Goal: Task Accomplishment & Management: Use online tool/utility

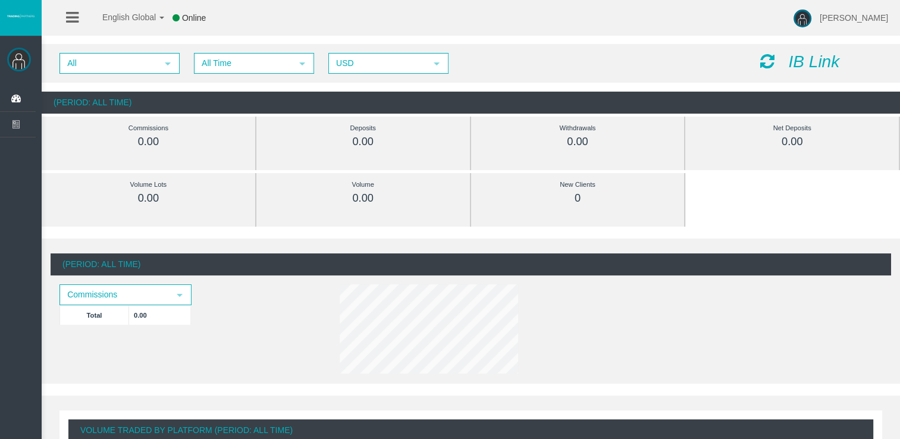
click at [811, 64] on icon "IB Link" at bounding box center [813, 61] width 51 height 18
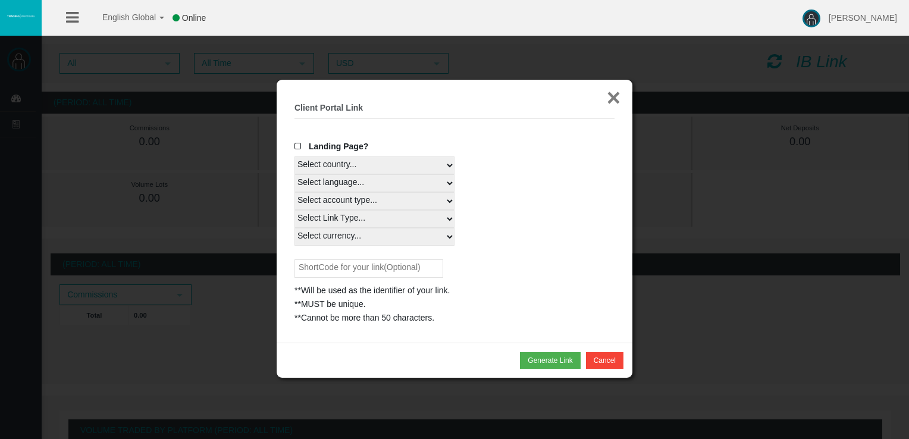
click at [615, 101] on button "×" at bounding box center [614, 98] width 14 height 24
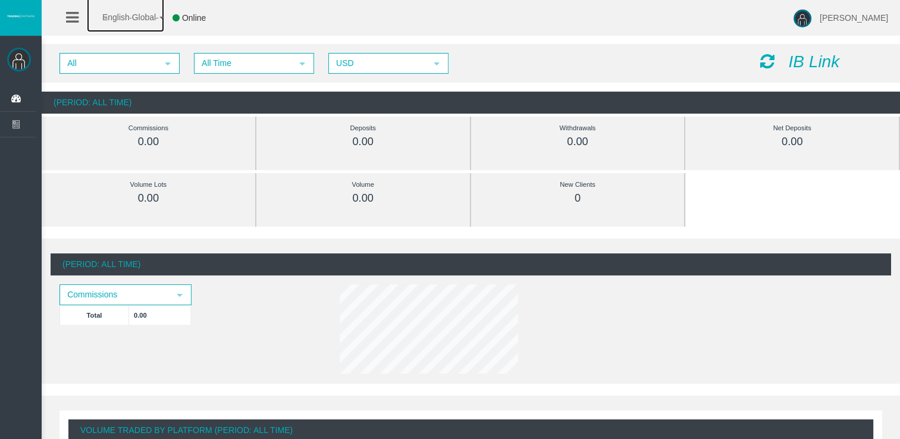
click at [148, 15] on span "English Global" at bounding box center [121, 17] width 69 height 10
click at [376, 8] on div "English Global 简体中文 English Global 日本語 한국어 Online Emilia Pacheco ramos Help Log…" at bounding box center [450, 18] width 900 height 36
click at [67, 22] on icon at bounding box center [72, 17] width 12 height 15
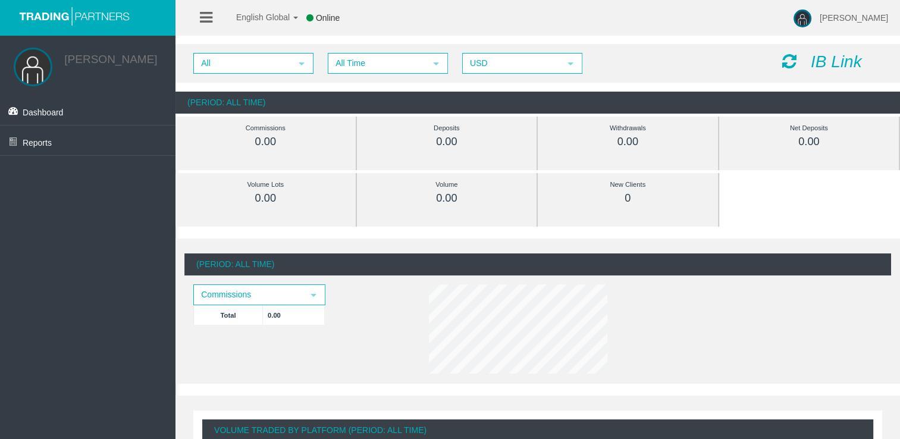
click at [815, 54] on icon "IB Link" at bounding box center [836, 61] width 51 height 18
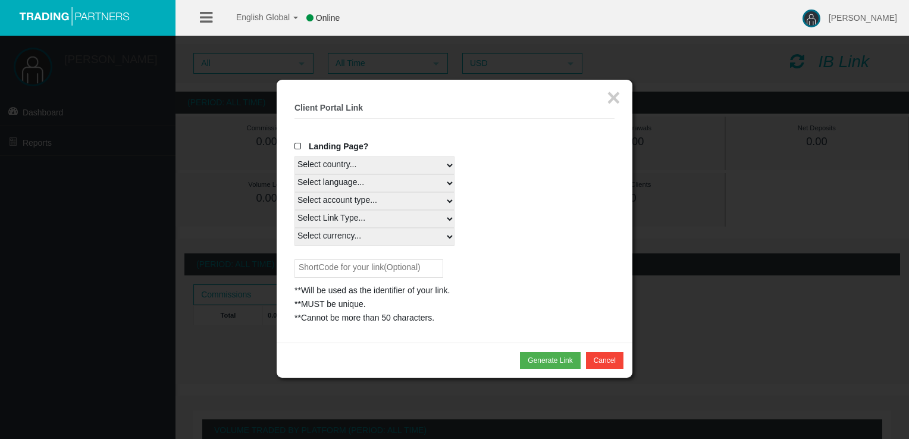
click at [420, 167] on select "Select country... Rest of the World" at bounding box center [374, 165] width 160 height 18
click at [371, 180] on select "Select language... English Japanese Chinese Portuguese Spanish Czech German Fre…" at bounding box center [374, 183] width 160 height 18
select select
click at [294, 174] on select "Select language... English Japanese Chinese Portuguese Spanish Czech German Fre…" at bounding box center [374, 183] width 160 height 18
click at [392, 163] on select "Select country... Rest of the World" at bounding box center [374, 165] width 160 height 18
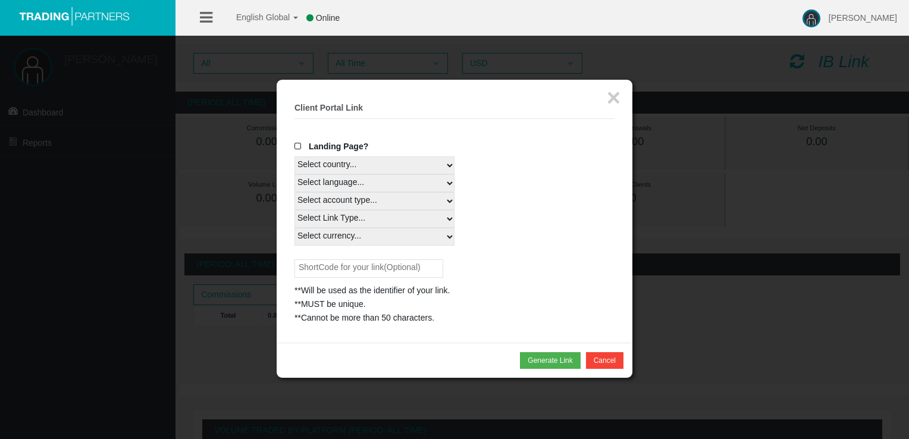
select select
click at [294, 156] on select "Select country... Rest of the World" at bounding box center [374, 165] width 160 height 18
click at [345, 202] on select "Select account type... All Platforms" at bounding box center [374, 201] width 160 height 18
select select
click at [294, 192] on select "Select account type... All Platforms" at bounding box center [374, 201] width 160 height 18
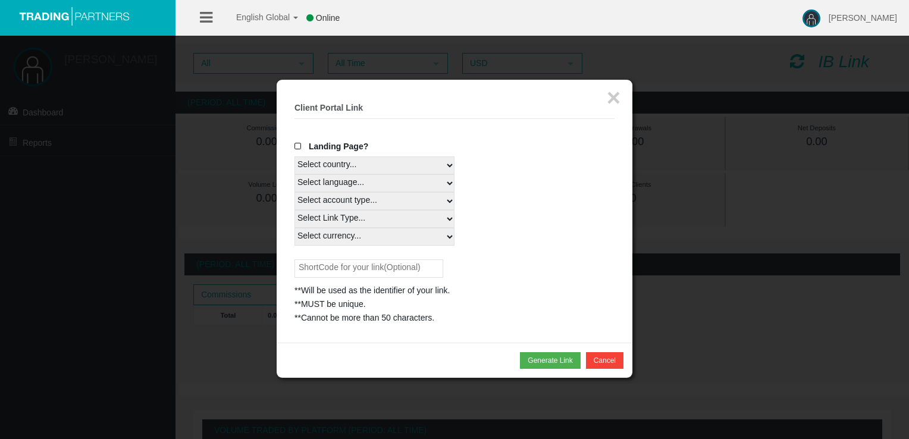
click at [361, 225] on select "Select Link Type..." at bounding box center [374, 219] width 160 height 18
click at [357, 214] on select "Select Link Type..." at bounding box center [374, 219] width 160 height 18
click at [310, 254] on div "Landing Page? Select country... Rest of the World Select language... English Ja…" at bounding box center [454, 232] width 320 height 185
click at [327, 236] on select "Select currency... All Currencies" at bounding box center [374, 237] width 160 height 18
select select "All Currencies"
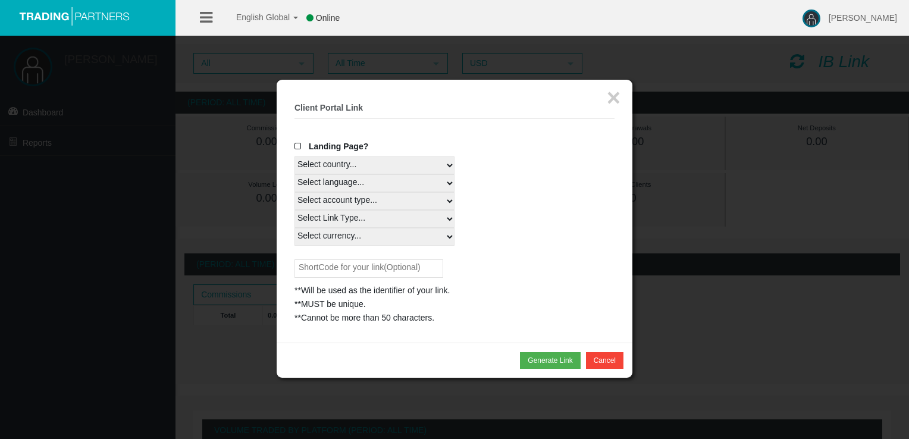
click at [294, 228] on select "Select currency... All Currencies" at bounding box center [374, 237] width 160 height 18
click at [550, 157] on div "Select country... Rest of the World" at bounding box center [454, 165] width 320 height 18
click at [394, 218] on select "Select Link Type..." at bounding box center [374, 219] width 160 height 18
click at [438, 163] on select "Select country... Rest of the World" at bounding box center [374, 165] width 160 height 18
click at [294, 156] on select "Select country... Rest of the World" at bounding box center [374, 165] width 160 height 18
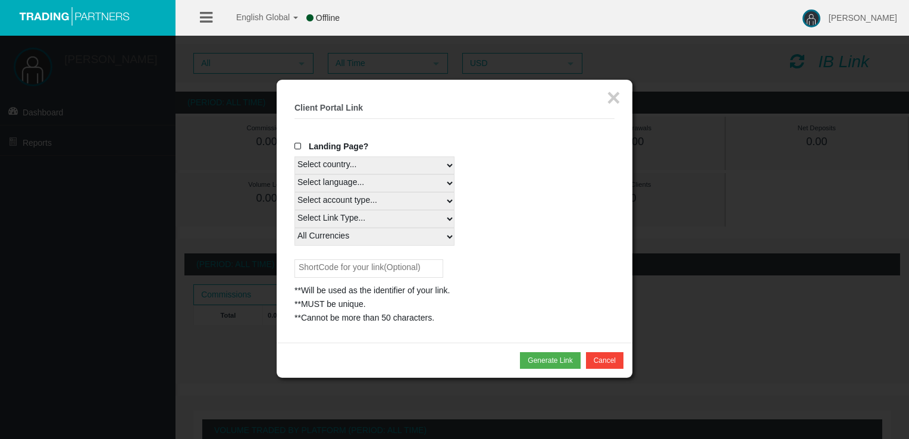
click at [367, 194] on select "Select account type... All Platforms" at bounding box center [374, 201] width 160 height 18
click at [294, 192] on select "Select account type... All Platforms" at bounding box center [374, 201] width 160 height 18
click at [338, 219] on select "Select Link Type..." at bounding box center [374, 219] width 160 height 18
click at [294, 210] on select "Select Link Type..." at bounding box center [374, 219] width 160 height 18
click at [327, 238] on select "Select currency... All Currencies" at bounding box center [374, 237] width 160 height 18
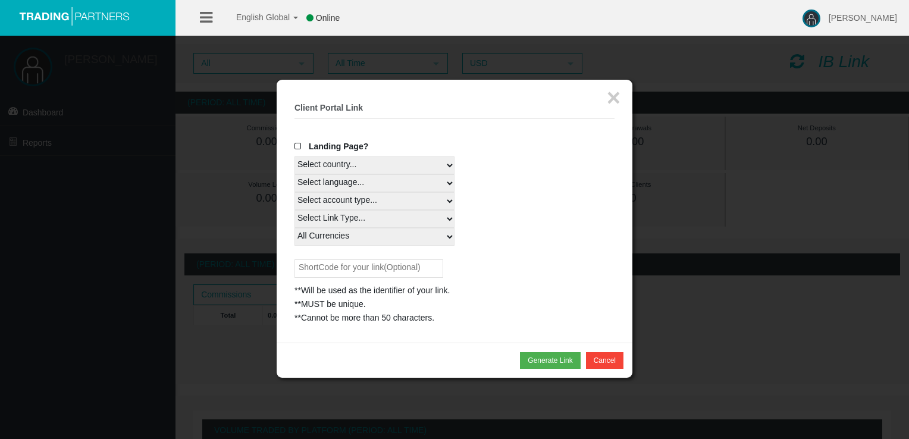
click at [503, 244] on div "Select currency... All Currencies" at bounding box center [454, 237] width 320 height 18
click at [612, 101] on button "×" at bounding box center [614, 98] width 14 height 24
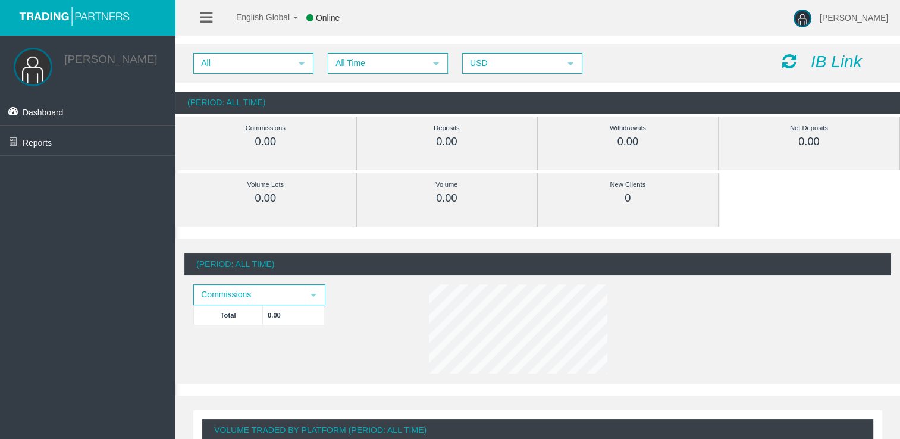
click at [830, 63] on icon "IB Link" at bounding box center [836, 61] width 51 height 18
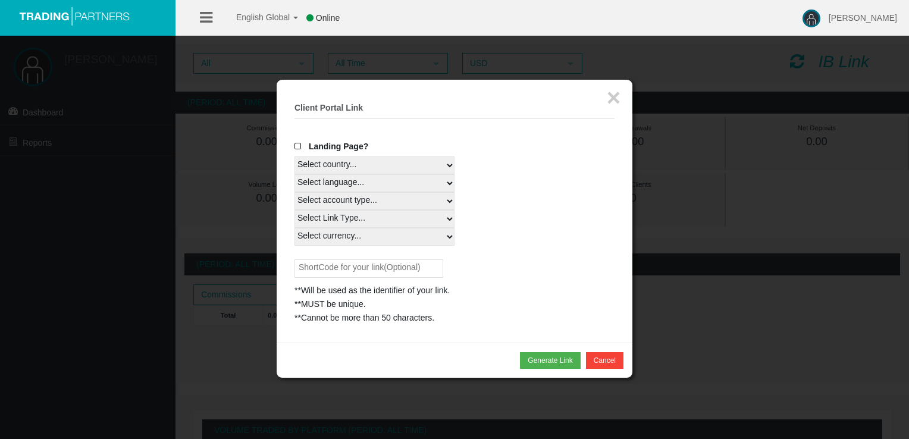
click at [440, 158] on select "Select country... Rest of the World" at bounding box center [374, 165] width 160 height 18
select select
click at [294, 156] on select "Select country... Rest of the World" at bounding box center [374, 165] width 160 height 18
click at [394, 184] on select "Select language... English Japanese Chinese Portuguese Spanish Czech German Fre…" at bounding box center [374, 183] width 160 height 18
select select
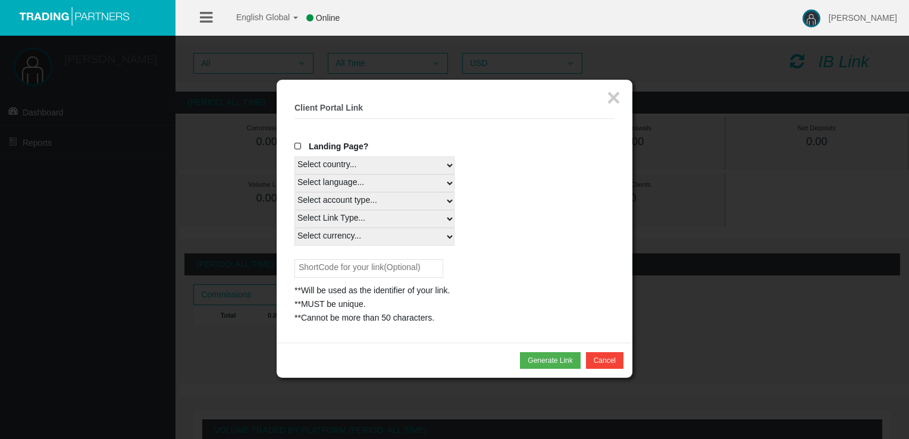
click at [294, 174] on select "Select language... English Japanese Chinese Portuguese Spanish Czech German Fre…" at bounding box center [374, 183] width 160 height 18
click at [418, 208] on select "Select account type... All Platforms" at bounding box center [374, 201] width 160 height 18
select select
click at [294, 192] on select "Select account type... All Platforms" at bounding box center [374, 201] width 160 height 18
click at [394, 215] on select "Select Link Type..." at bounding box center [374, 219] width 160 height 18
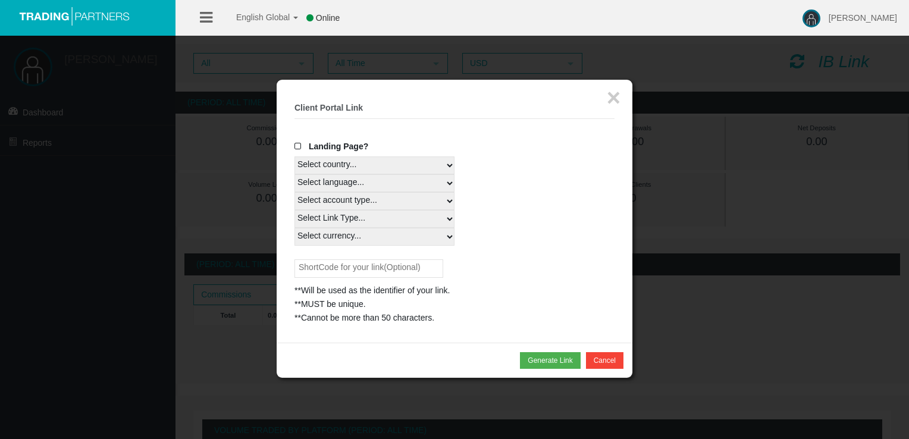
click at [294, 210] on select "Select Link Type..." at bounding box center [374, 219] width 160 height 18
click at [356, 240] on select "Select currency... All Currencies" at bounding box center [374, 237] width 160 height 18
select select "All Currencies"
click at [294, 228] on select "Select currency... All Currencies" at bounding box center [374, 237] width 160 height 18
click at [403, 218] on select "Select Link Type..." at bounding box center [374, 219] width 160 height 18
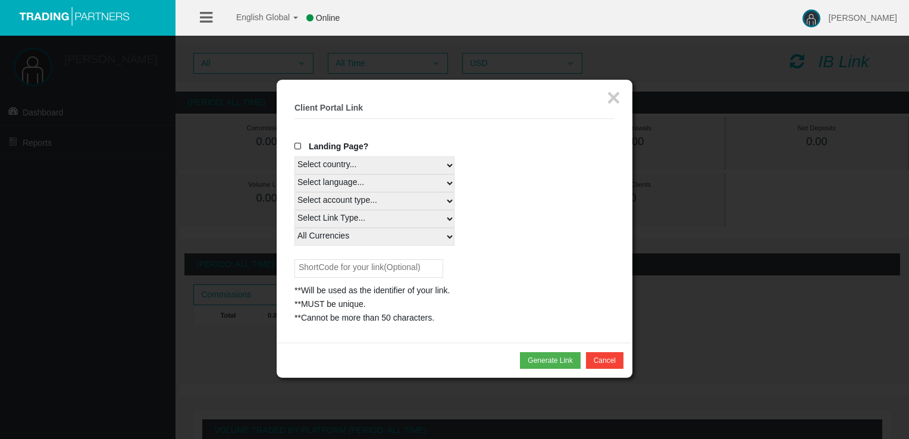
click at [501, 241] on div "Select currency... All Currencies" at bounding box center [454, 237] width 320 height 18
click at [554, 364] on button "Generate Link" at bounding box center [550, 360] width 60 height 17
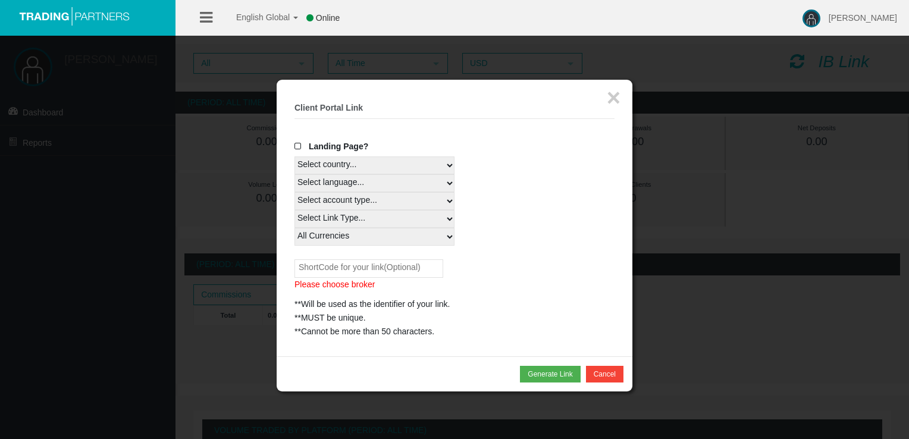
click at [375, 269] on input "text" at bounding box center [368, 268] width 149 height 18
click at [390, 142] on div "Landing Page?" at bounding box center [454, 148] width 320 height 17
click at [617, 103] on button "×" at bounding box center [614, 98] width 14 height 24
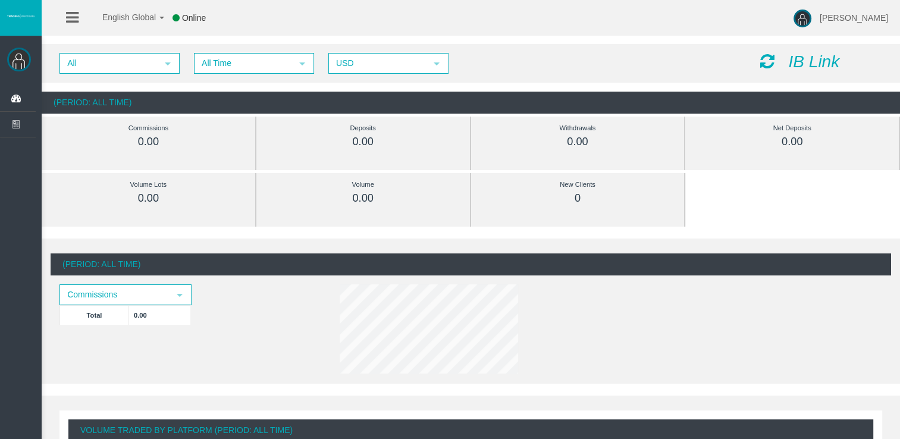
click at [810, 77] on div "All select All Time select 5 USD select USD IB Link" at bounding box center [471, 63] width 858 height 39
click at [821, 55] on icon "IB Link" at bounding box center [813, 61] width 51 height 18
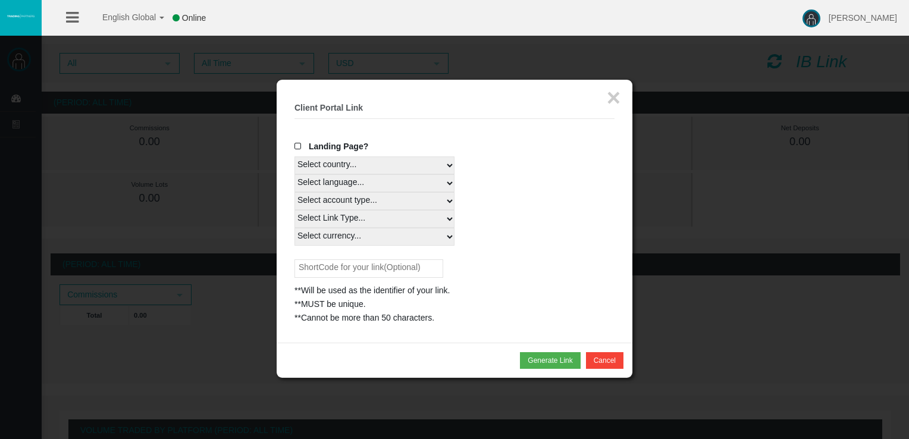
click at [398, 169] on select "Select country... Rest of the World" at bounding box center [374, 165] width 160 height 18
select select
click at [294, 156] on select "Select country... Rest of the World" at bounding box center [374, 165] width 160 height 18
click at [345, 186] on select "Select language... English Japanese Chinese Portuguese Spanish Czech German Fre…" at bounding box center [374, 183] width 160 height 18
click at [294, 174] on select "Select language... English Japanese Chinese Portuguese Spanish Czech German Fre…" at bounding box center [374, 183] width 160 height 18
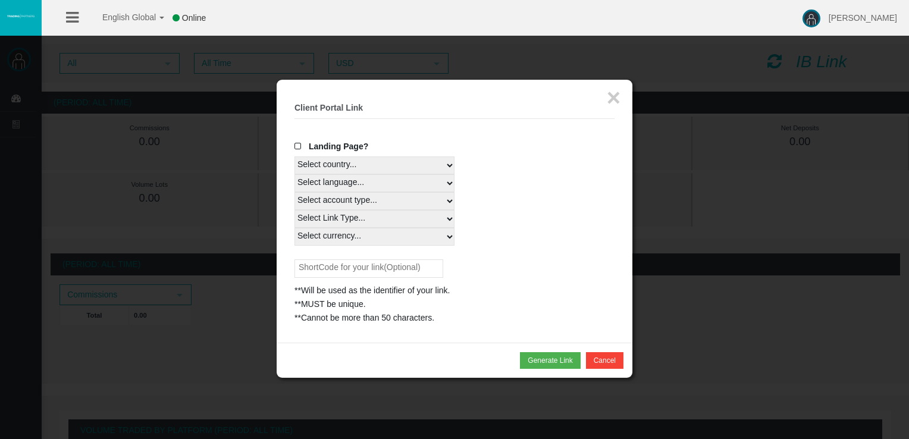
click at [393, 187] on select "Select language... English Japanese Chinese Portuguese Spanish Czech German Fre…" at bounding box center [374, 183] width 160 height 18
select select
click at [294, 174] on select "Select language... English Japanese Chinese Portuguese Spanish Czech German Fre…" at bounding box center [374, 183] width 160 height 18
click at [404, 205] on select "Select account type... All Platforms" at bounding box center [374, 201] width 160 height 18
select select
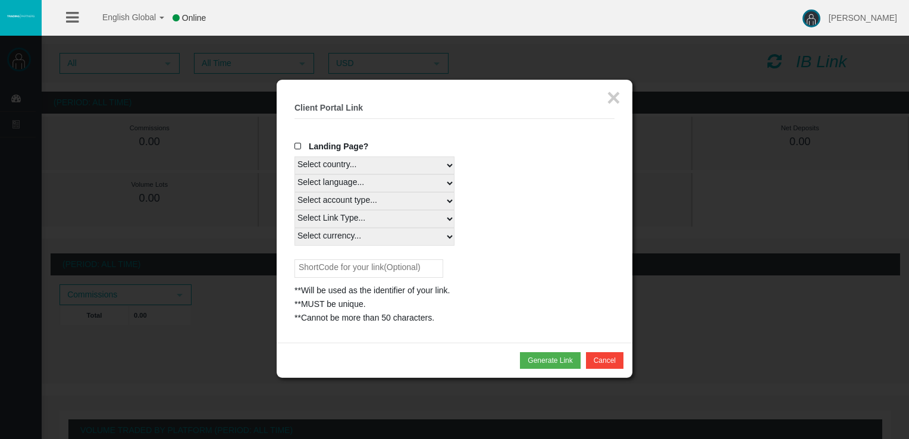
click at [294, 192] on select "Select account type... All Platforms" at bounding box center [374, 201] width 160 height 18
click at [374, 225] on select "Select Link Type..." at bounding box center [374, 219] width 160 height 18
click at [294, 210] on select "Select Link Type..." at bounding box center [374, 219] width 160 height 18
click at [368, 237] on select "Select currency... All Currencies" at bounding box center [374, 237] width 160 height 18
select select "All Currencies"
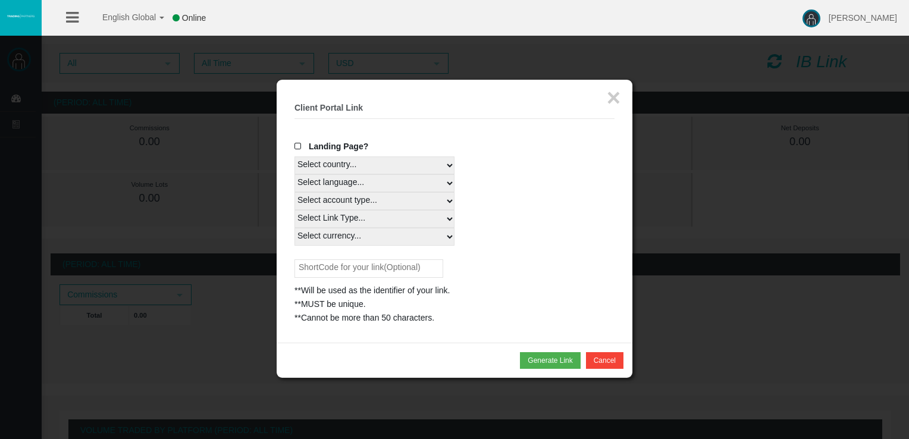
click at [294, 228] on select "Select currency... All Currencies" at bounding box center [374, 237] width 160 height 18
click at [533, 359] on button "Generate Link" at bounding box center [550, 360] width 60 height 17
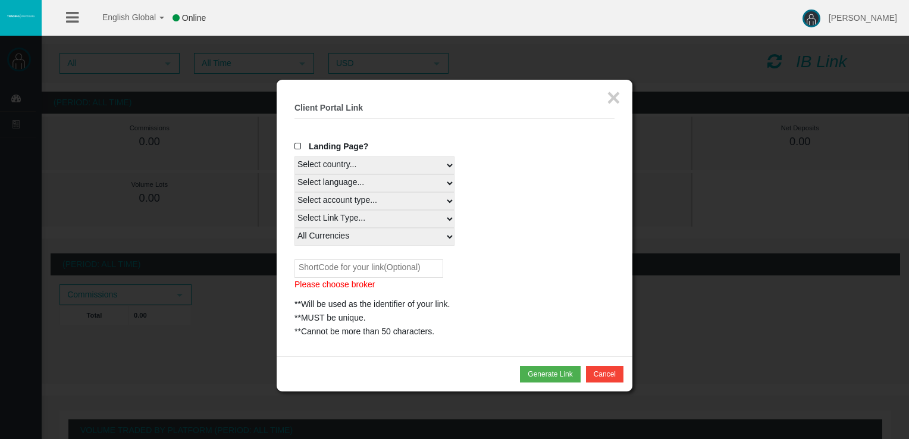
click at [360, 142] on span "Landing Page?" at bounding box center [338, 147] width 59 height 10
click at [0, 0] on input "Landing Page?" at bounding box center [0, 0] width 0 height 0
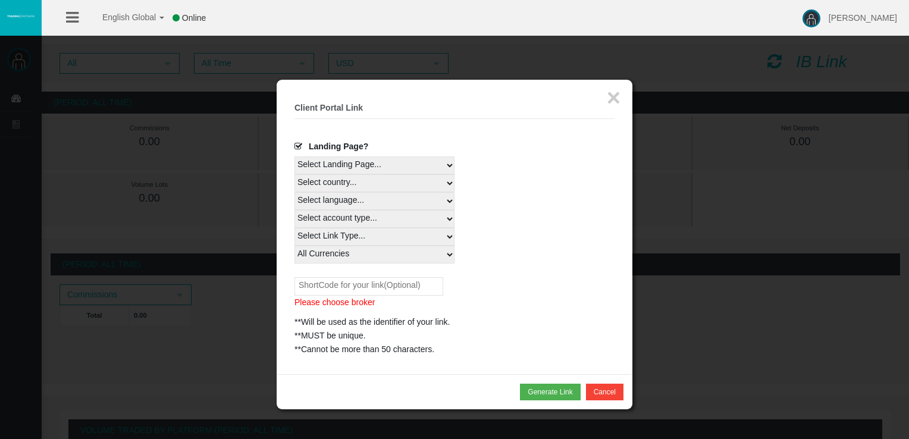
click at [369, 164] on select "Select Landing Page..." at bounding box center [374, 165] width 160 height 18
click at [294, 156] on select "Select Landing Page..." at bounding box center [374, 165] width 160 height 18
click at [539, 390] on button "Generate Link" at bounding box center [550, 392] width 60 height 17
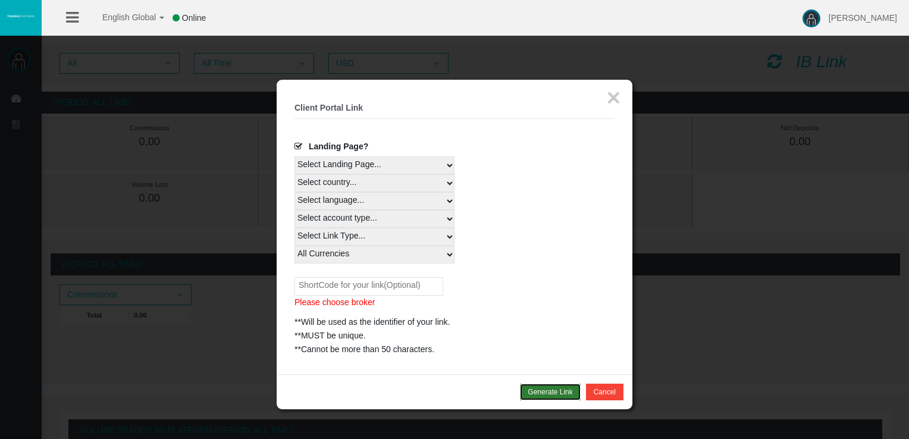
click at [539, 390] on button "Generate Link" at bounding box center [550, 392] width 60 height 17
click at [300, 144] on span at bounding box center [300, 146] width 12 height 8
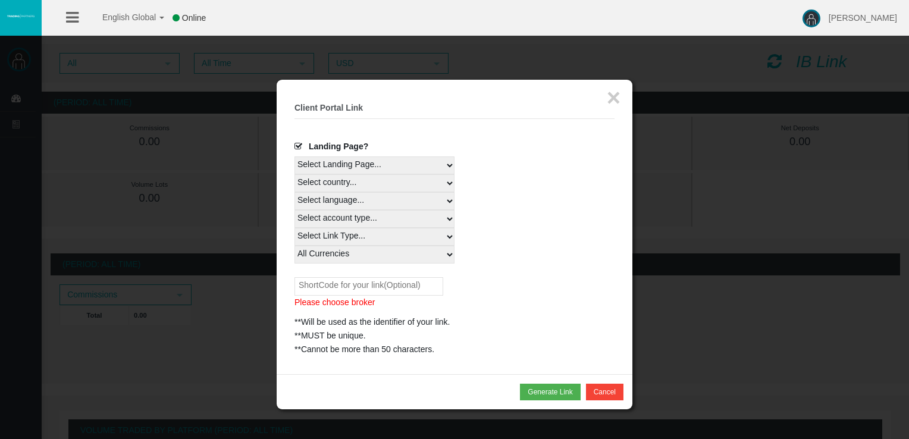
click at [0, 0] on input "Landing Page?" at bounding box center [0, 0] width 0 height 0
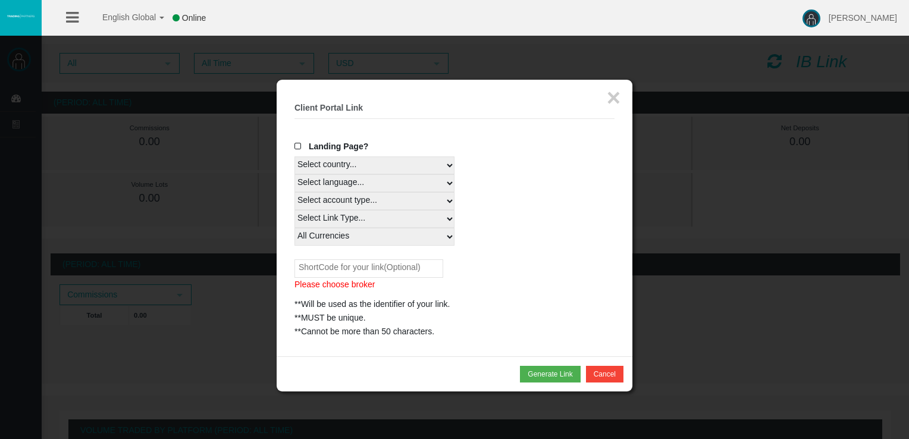
click at [300, 144] on span at bounding box center [300, 146] width 12 height 8
click at [0, 0] on input "Landing Page?" at bounding box center [0, 0] width 0 height 0
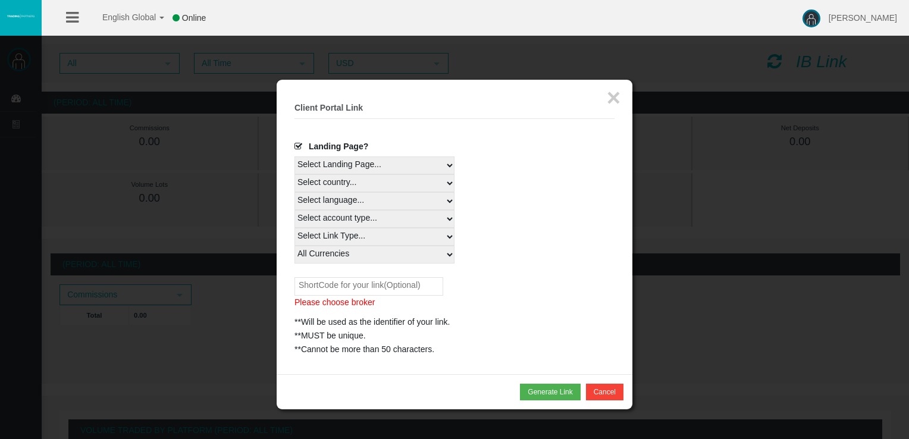
click at [311, 164] on select "Select Landing Page..." at bounding box center [374, 165] width 160 height 18
click at [299, 147] on span at bounding box center [300, 146] width 12 height 8
click at [0, 0] on input "Landing Page?" at bounding box center [0, 0] width 0 height 0
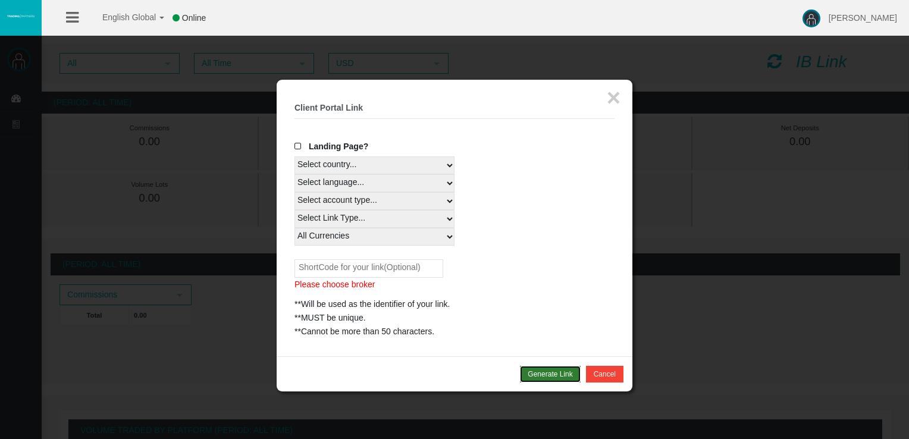
click at [530, 366] on button "Generate Link" at bounding box center [550, 374] width 60 height 17
click at [727, 310] on div at bounding box center [454, 219] width 909 height 439
click at [574, 380] on button "Generate Link" at bounding box center [550, 374] width 60 height 17
click at [602, 371] on button "Cancel" at bounding box center [604, 374] width 37 height 17
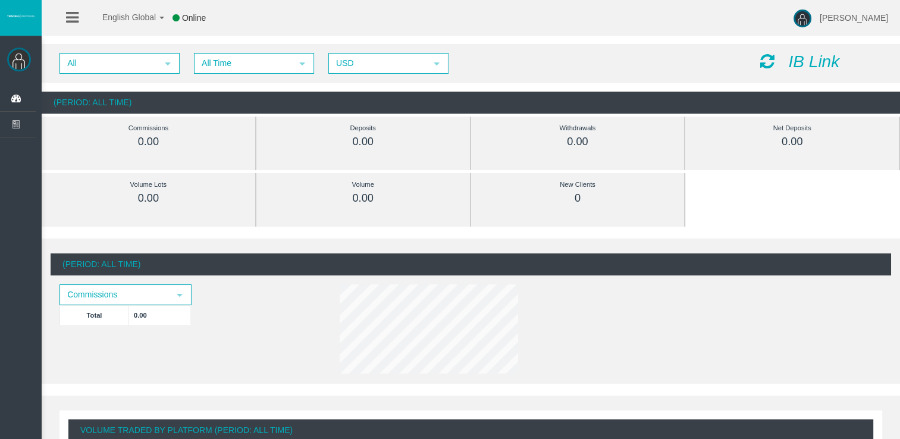
click at [802, 58] on icon "IB Link" at bounding box center [813, 61] width 51 height 18
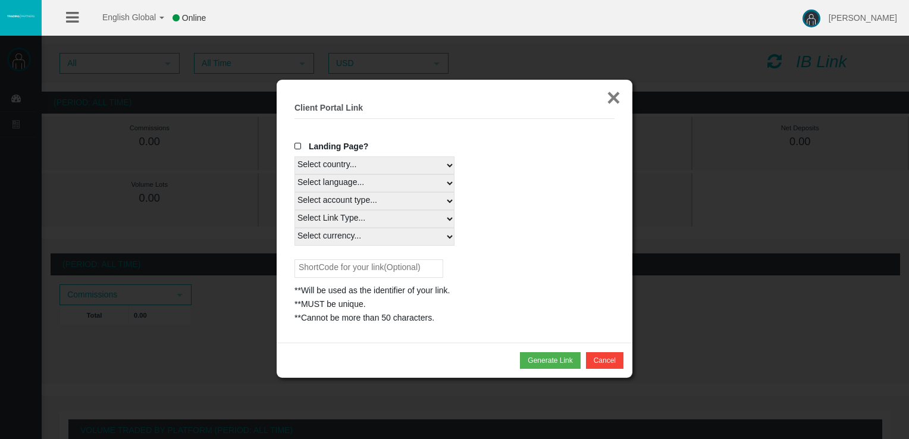
click at [609, 105] on button "×" at bounding box center [614, 98] width 14 height 24
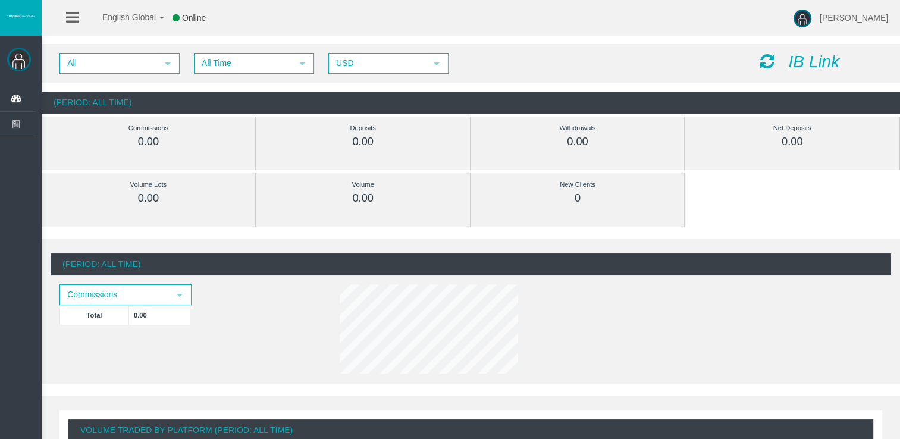
click at [822, 72] on div "All select All Time select 5 USD select USD IB Link" at bounding box center [471, 63] width 858 height 39
click at [818, 61] on icon "IB Link" at bounding box center [813, 61] width 51 height 18
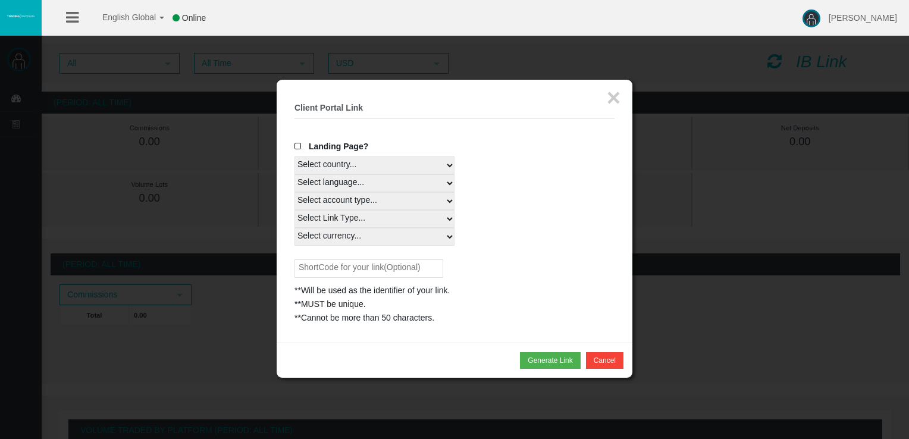
click at [382, 158] on select "Select country... Rest of the World" at bounding box center [374, 165] width 160 height 18
select select
click at [294, 156] on select "Select country... Rest of the World" at bounding box center [374, 165] width 160 height 18
click at [355, 189] on select "Select language... English Japanese Chinese Portuguese Spanish Czech German Fre…" at bounding box center [374, 183] width 160 height 18
select select
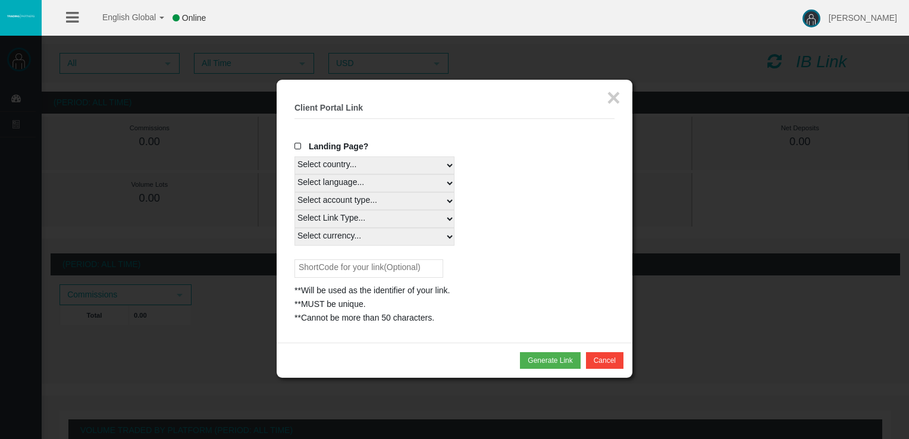
click at [294, 174] on select "Select language... English Japanese Chinese Portuguese Spanish Czech German Fre…" at bounding box center [374, 183] width 160 height 18
click at [406, 205] on select "Select account type... All Platforms" at bounding box center [374, 201] width 160 height 18
select select
click at [294, 192] on select "Select account type... All Platforms" at bounding box center [374, 201] width 160 height 18
click at [369, 211] on select "Select Link Type..." at bounding box center [374, 219] width 160 height 18
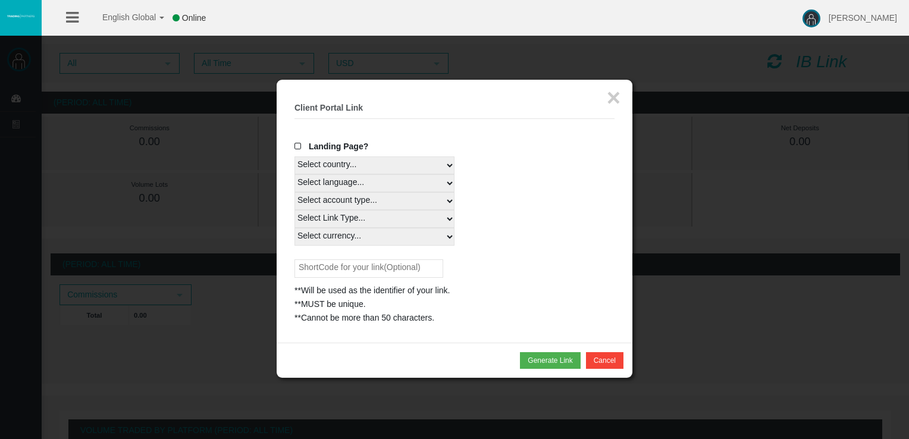
click at [294, 210] on select "Select Link Type..." at bounding box center [374, 219] width 160 height 18
click at [362, 231] on select "Select currency... All Currencies" at bounding box center [374, 237] width 160 height 18
select select "All Currencies"
click at [294, 228] on select "Select currency... All Currencies" at bounding box center [374, 237] width 160 height 18
click at [488, 182] on div "Select language... English Japanese Chinese Portuguese Spanish Czech German Fre…" at bounding box center [454, 183] width 320 height 18
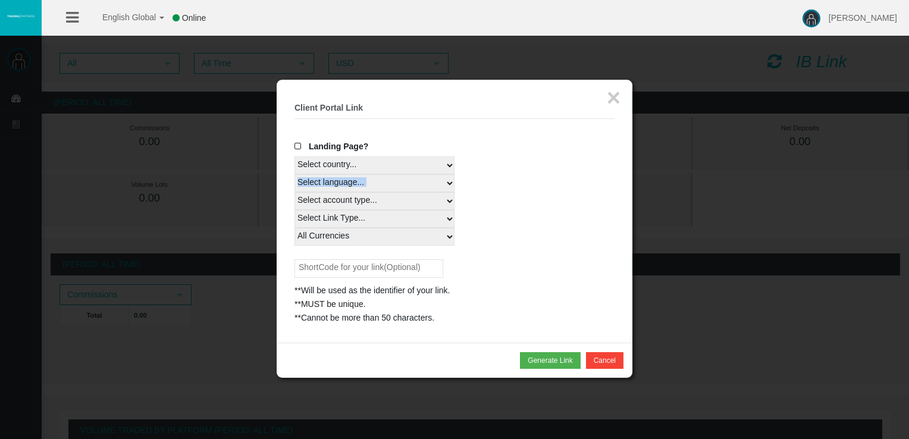
click at [488, 180] on div "Select language... English Japanese Chinese Portuguese Spanish Czech German Fre…" at bounding box center [454, 183] width 320 height 18
click at [481, 208] on div "Select account type... All Platforms" at bounding box center [454, 201] width 320 height 18
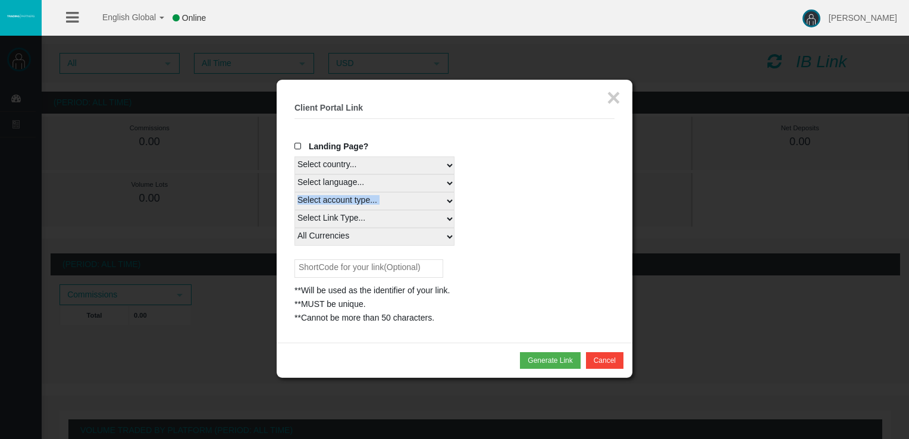
click at [481, 208] on div "Select account type... All Platforms" at bounding box center [454, 201] width 320 height 18
drag, startPoint x: 481, startPoint y: 208, endPoint x: 501, endPoint y: 283, distance: 77.6
click at [512, 293] on div "**Will be used as the identifier of your link." at bounding box center [454, 291] width 320 height 14
click at [576, 250] on div "Landing Page? Select country... Rest of the World Select language... English Ja…" at bounding box center [454, 232] width 320 height 185
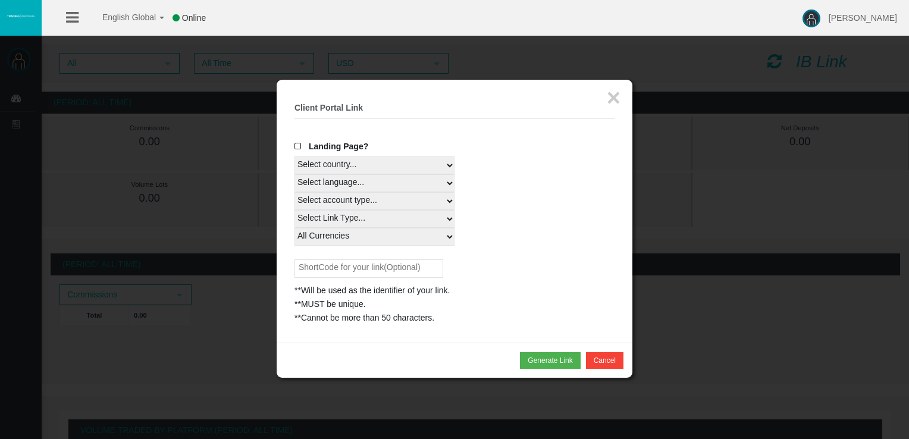
drag, startPoint x: 575, startPoint y: 244, endPoint x: 561, endPoint y: 161, distance: 83.8
click at [572, 239] on div "Select currency... All Currencies" at bounding box center [454, 237] width 320 height 18
click at [567, 137] on fieldset "× Client Portal Link Create client link Create partner link Your links Master I…" at bounding box center [454, 211] width 320 height 227
click at [607, 99] on button "×" at bounding box center [614, 98] width 14 height 24
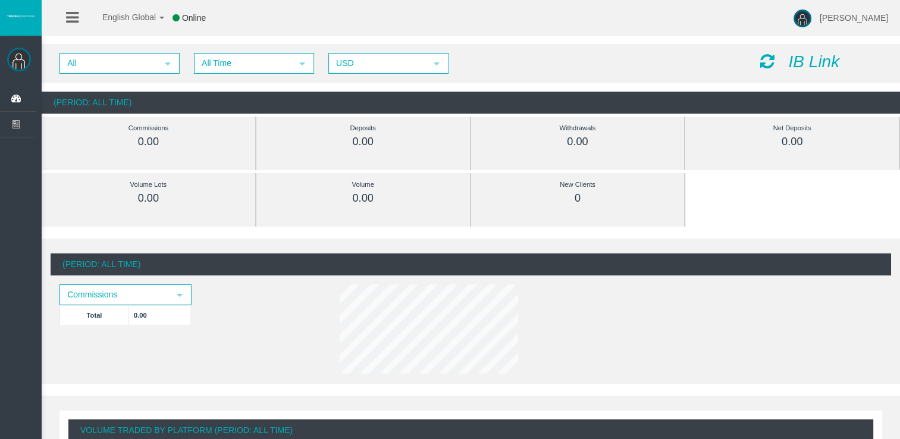
click at [815, 65] on icon "IB Link" at bounding box center [813, 61] width 51 height 18
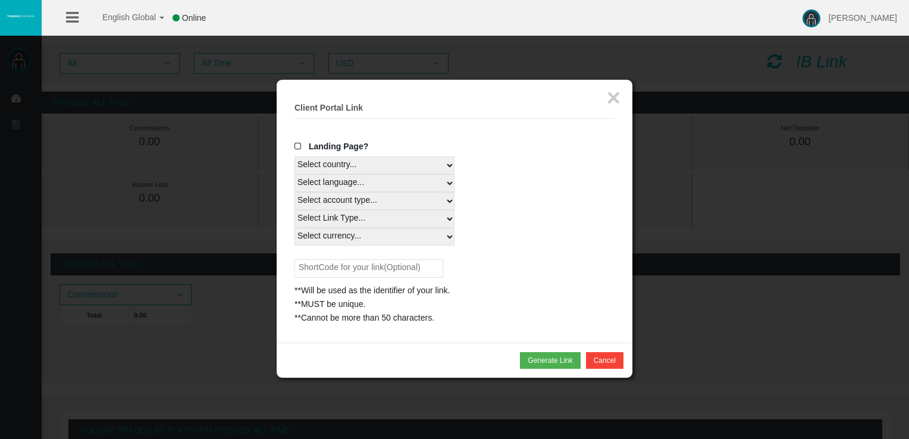
click at [370, 159] on select "Select country... Rest of the World" at bounding box center [374, 165] width 160 height 18
select select
click at [294, 156] on select "Select country... Rest of the World" at bounding box center [374, 165] width 160 height 18
click at [358, 180] on select "Select language... English Japanese Chinese Portuguese Spanish Czech German Fre…" at bounding box center [374, 183] width 160 height 18
select select
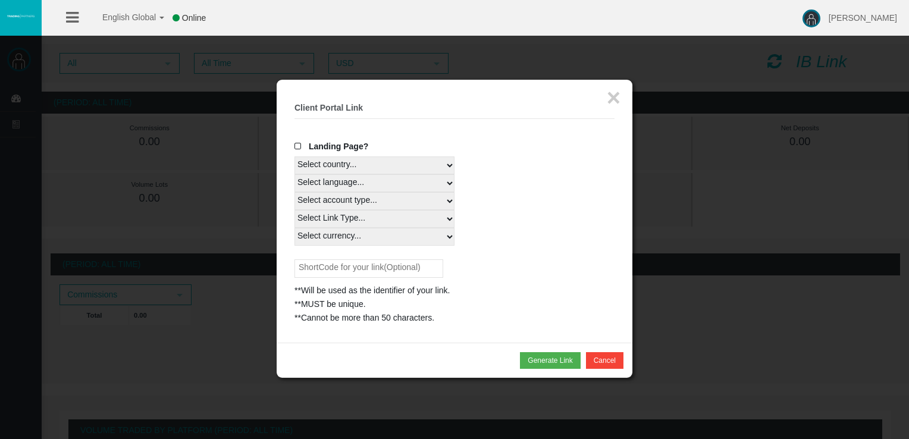
click at [294, 174] on select "Select language... English Japanese Chinese Portuguese Spanish Czech German Fre…" at bounding box center [374, 183] width 160 height 18
click at [335, 202] on select "Select account type... All Platforms" at bounding box center [374, 201] width 160 height 18
select select
click at [294, 192] on select "Select account type... All Platforms" at bounding box center [374, 201] width 160 height 18
click at [340, 220] on select "Select Link Type..." at bounding box center [374, 219] width 160 height 18
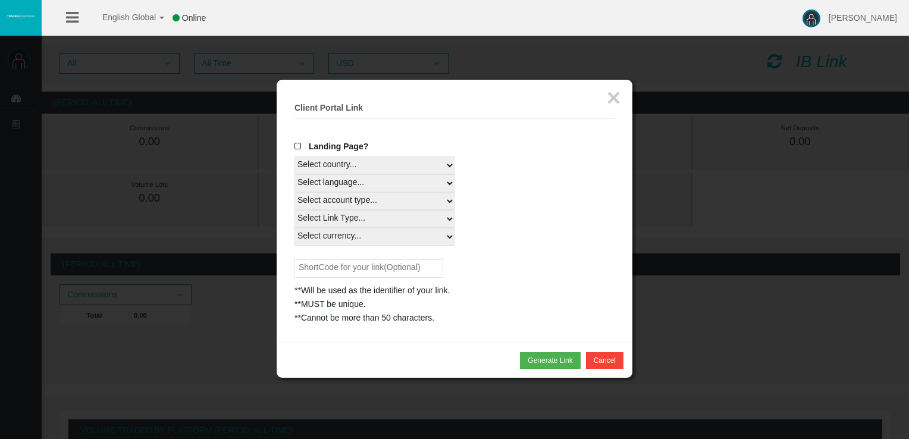
click at [294, 210] on select "Select Link Type..." at bounding box center [374, 219] width 160 height 18
click at [342, 232] on select "Select currency... All Currencies" at bounding box center [374, 237] width 160 height 18
select select "All Currencies"
click at [294, 228] on select "Select currency... All Currencies" at bounding box center [374, 237] width 160 height 18
click at [451, 200] on select "Select account type... All Platforms" at bounding box center [374, 201] width 160 height 18
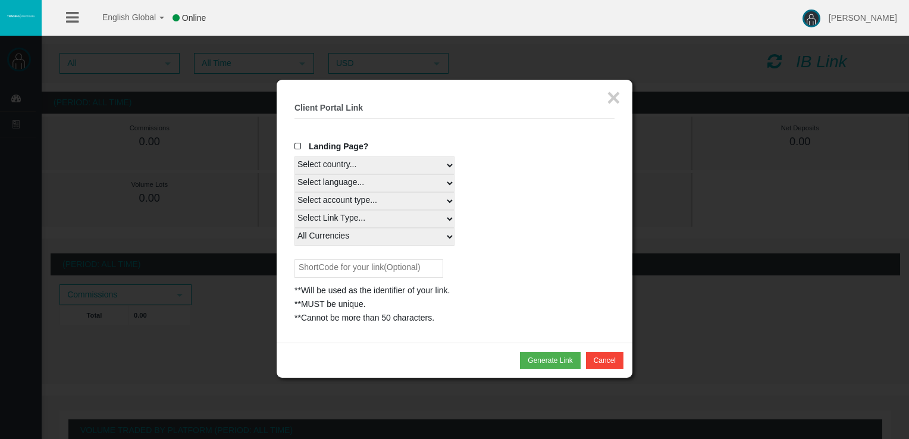
click at [536, 199] on div "Select account type... All Platforms" at bounding box center [454, 201] width 320 height 18
drag, startPoint x: 490, startPoint y: 211, endPoint x: 297, endPoint y: 123, distance: 212.1
click at [297, 123] on fieldset "× Client Portal Link Create client link Create partner link Your links Master I…" at bounding box center [454, 211] width 320 height 227
click at [485, 212] on div "Select Link Type..." at bounding box center [454, 219] width 320 height 18
click at [350, 153] on label "Landing Page?" at bounding box center [331, 147] width 74 height 14
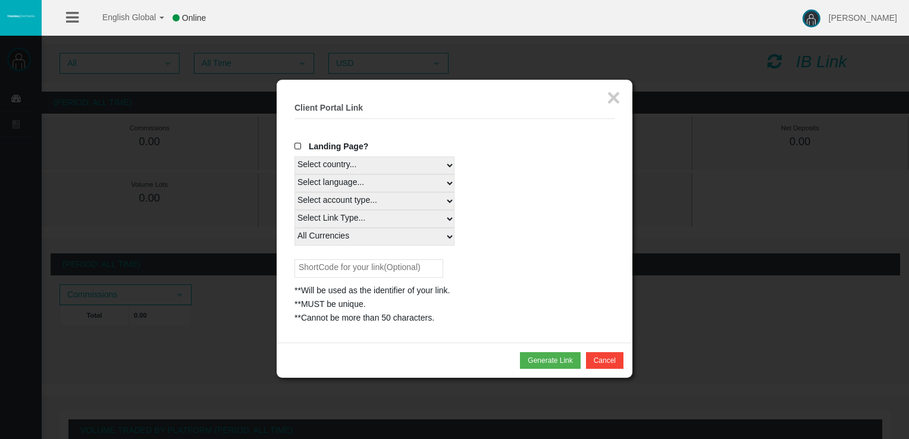
click at [0, 0] on input "Landing Page?" at bounding box center [0, 0] width 0 height 0
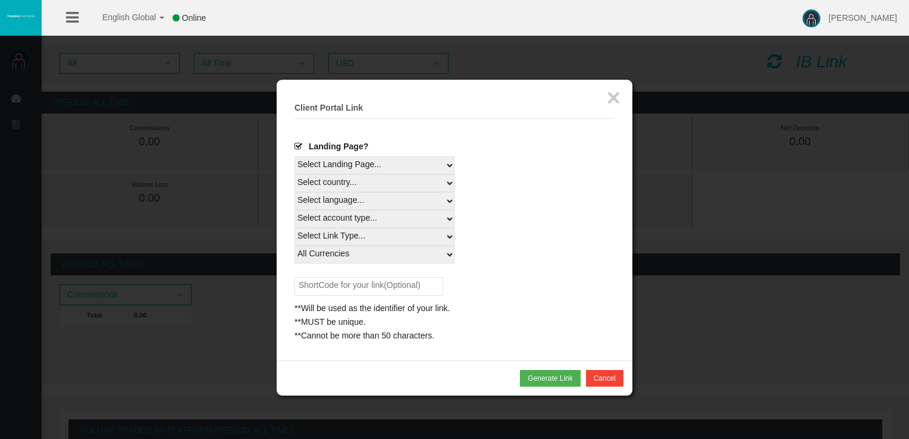
click at [343, 157] on select "Select Landing Page..." at bounding box center [374, 165] width 160 height 18
click at [294, 156] on select "Select Landing Page..." at bounding box center [374, 165] width 160 height 18
click at [305, 146] on span at bounding box center [300, 146] width 12 height 8
click at [0, 0] on input "Landing Page?" at bounding box center [0, 0] width 0 height 0
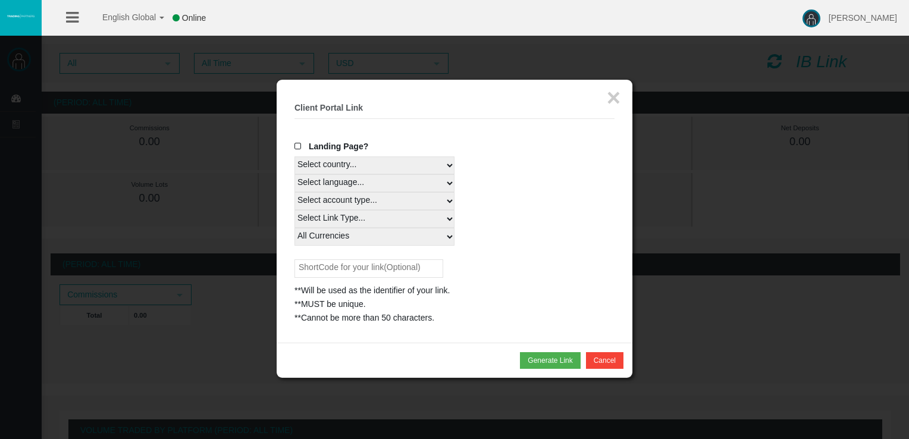
click at [356, 173] on select "Select country... Rest of the World" at bounding box center [374, 165] width 160 height 18
click at [294, 156] on select "Select country... Rest of the World" at bounding box center [374, 165] width 160 height 18
click at [343, 144] on span "Landing Page?" at bounding box center [338, 147] width 59 height 10
click at [0, 0] on input "Landing Page?" at bounding box center [0, 0] width 0 height 0
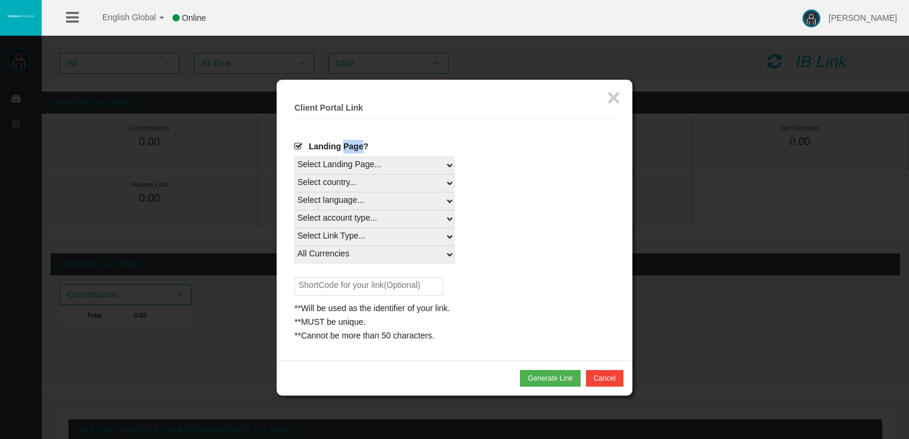
click at [343, 144] on span "Landing Page?" at bounding box center [338, 147] width 59 height 10
click at [0, 0] on input "Landing Page?" at bounding box center [0, 0] width 0 height 0
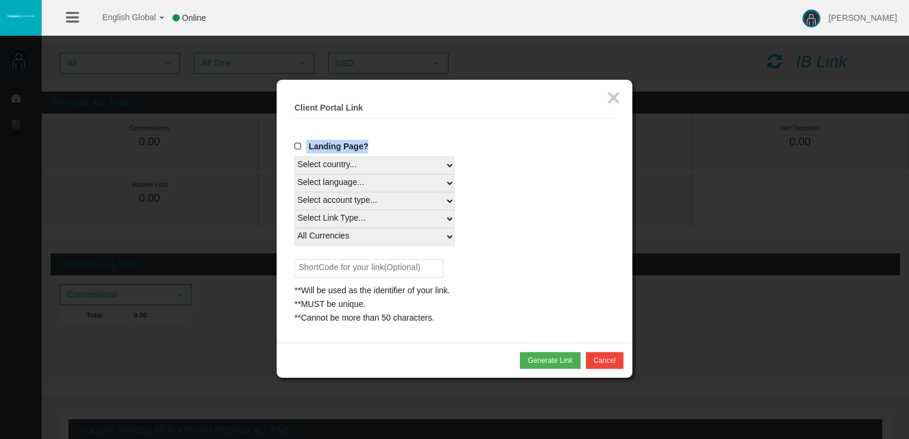
click at [343, 144] on span "Landing Page?" at bounding box center [338, 147] width 59 height 10
click at [0, 0] on input "Landing Page?" at bounding box center [0, 0] width 0 height 0
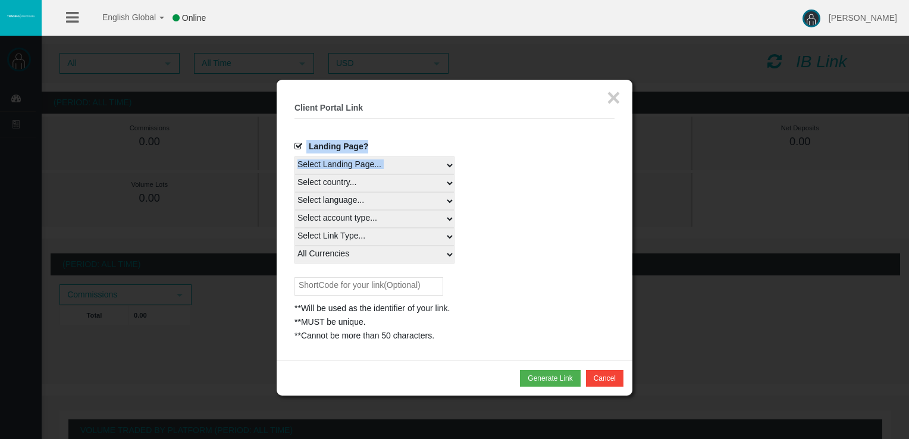
click at [343, 144] on span "Landing Page?" at bounding box center [338, 147] width 59 height 10
click at [0, 0] on input "Landing Page?" at bounding box center [0, 0] width 0 height 0
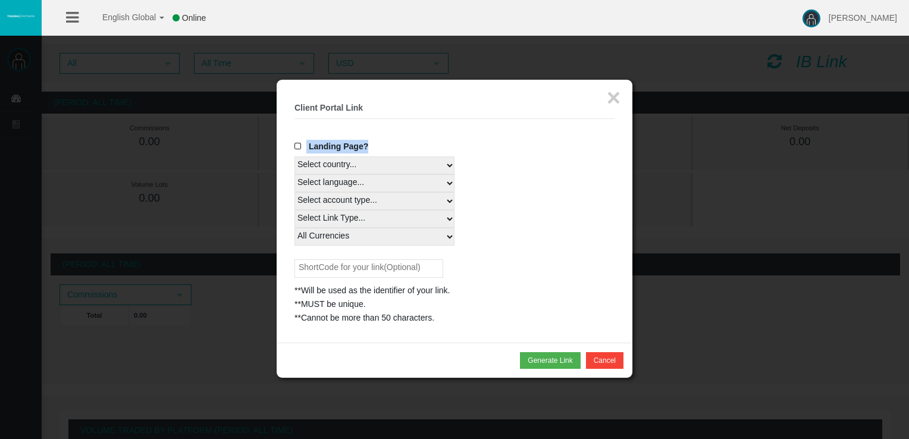
click at [343, 144] on span "Landing Page?" at bounding box center [338, 147] width 59 height 10
click at [0, 0] on input "Landing Page?" at bounding box center [0, 0] width 0 height 0
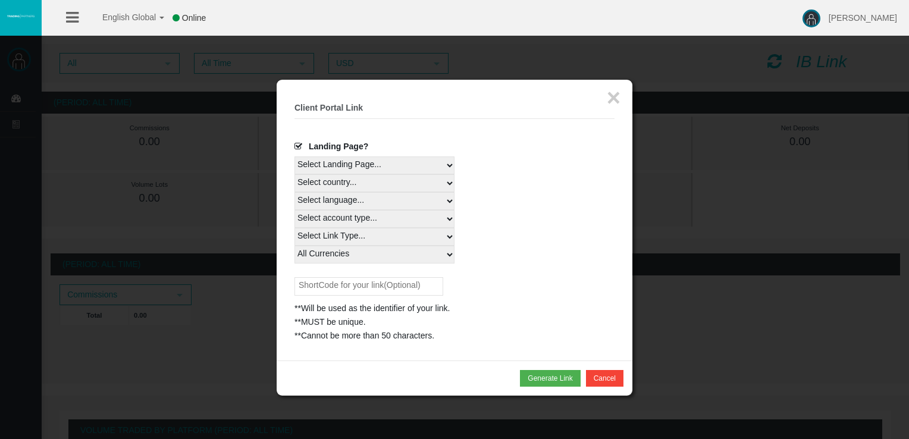
click at [332, 156] on select "Select Landing Page..." at bounding box center [374, 165] width 160 height 18
click at [394, 165] on select "Select Landing Page..." at bounding box center [374, 165] width 160 height 18
click at [299, 146] on span at bounding box center [300, 146] width 12 height 8
click at [0, 0] on input "Landing Page?" at bounding box center [0, 0] width 0 height 0
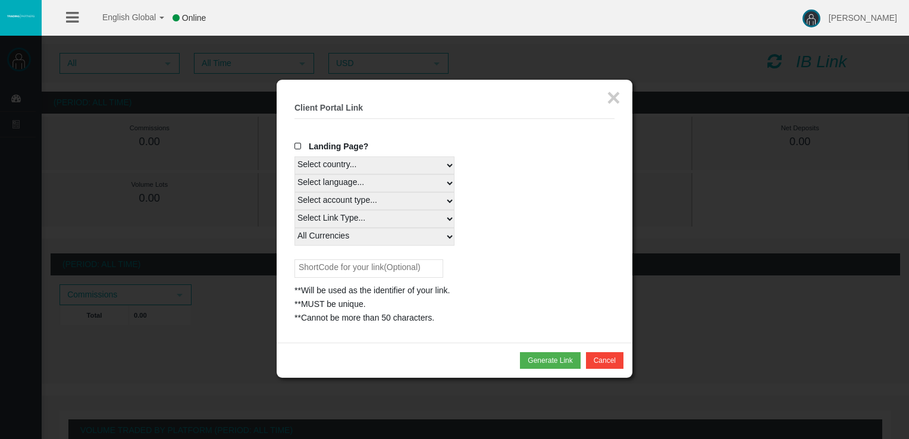
click at [594, 305] on div "**MUST be unique." at bounding box center [454, 304] width 320 height 14
click at [594, 304] on div "**MUST be unique." at bounding box center [454, 304] width 320 height 14
click at [565, 361] on button "Generate Link" at bounding box center [550, 360] width 60 height 17
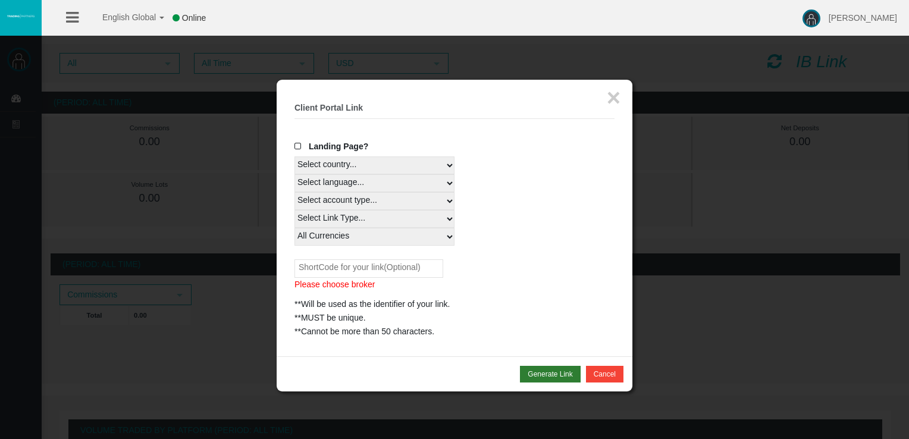
click at [565, 361] on div "Generate Link Cancel" at bounding box center [455, 373] width 356 height 35
click at [561, 373] on button "Generate Link" at bounding box center [550, 374] width 60 height 17
drag, startPoint x: 561, startPoint y: 373, endPoint x: 505, endPoint y: 349, distance: 61.5
click at [560, 372] on button "Generate Link" at bounding box center [550, 374] width 60 height 17
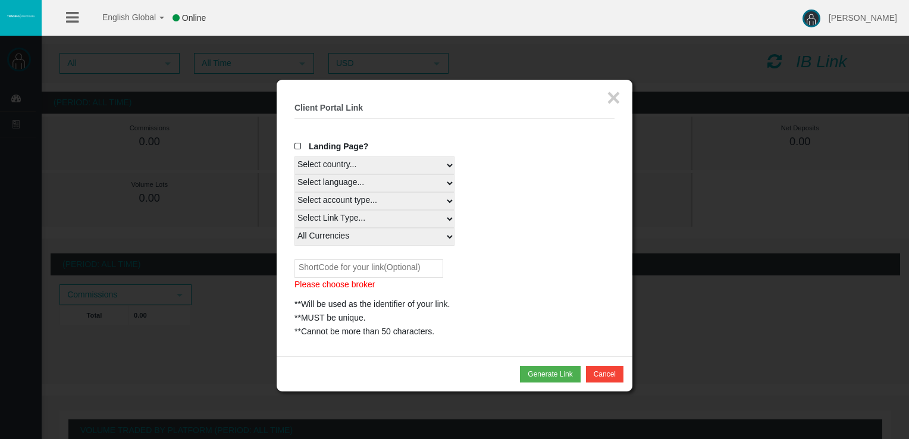
click at [320, 262] on input "text" at bounding box center [368, 268] width 149 height 18
click at [542, 274] on div "Please choose broker **Will be used as the identifier of your link. **MUST be u…" at bounding box center [454, 298] width 320 height 79
click at [617, 91] on button "×" at bounding box center [614, 98] width 14 height 24
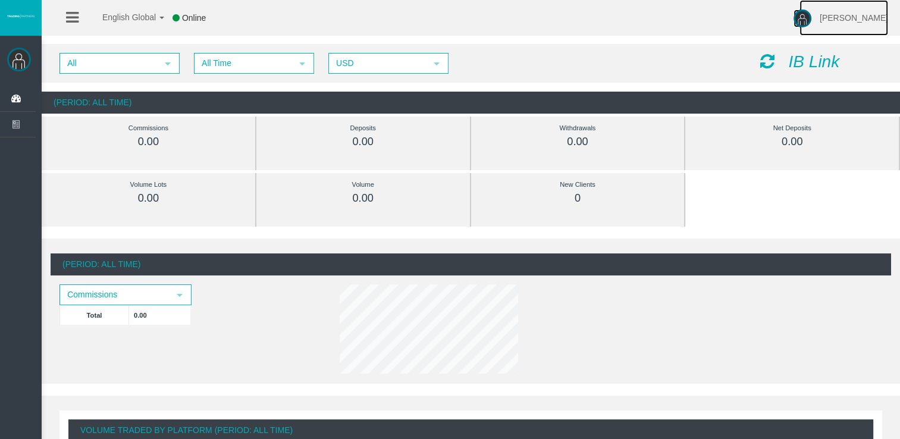
click at [821, 16] on span "Emilia Pacheco ramos" at bounding box center [854, 18] width 68 height 10
click at [827, 64] on span "Log Out" at bounding box center [834, 67] width 30 height 10
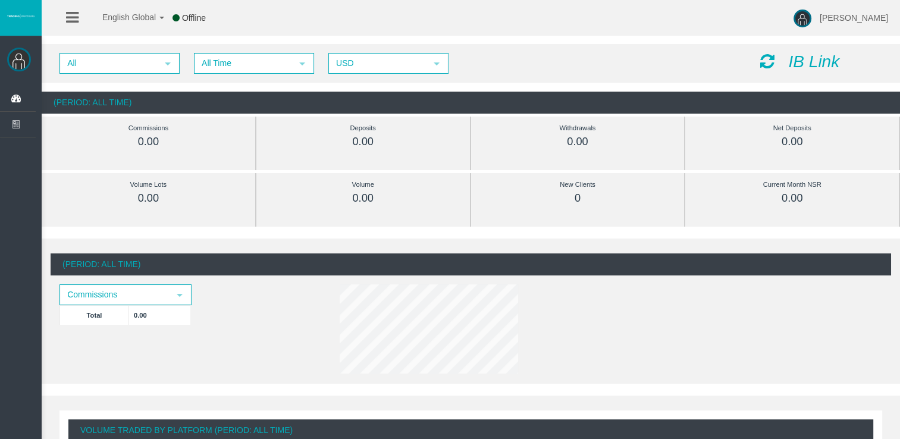
click at [802, 64] on icon "IB Link" at bounding box center [813, 61] width 51 height 18
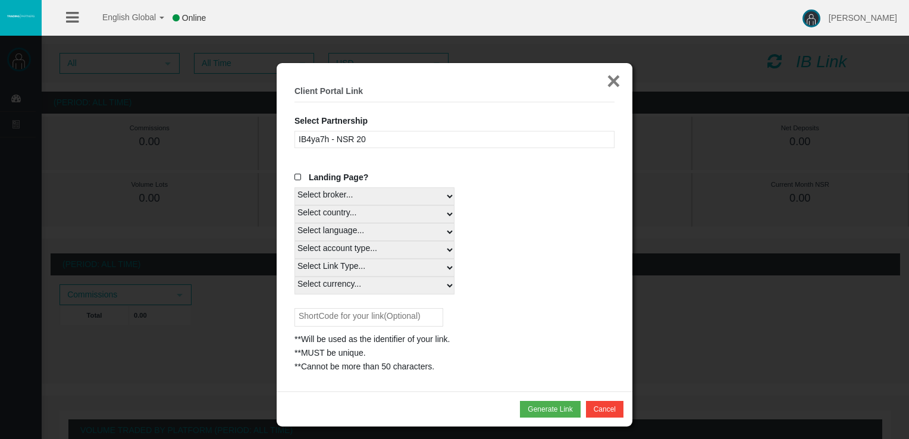
click at [610, 77] on button "×" at bounding box center [614, 81] width 14 height 24
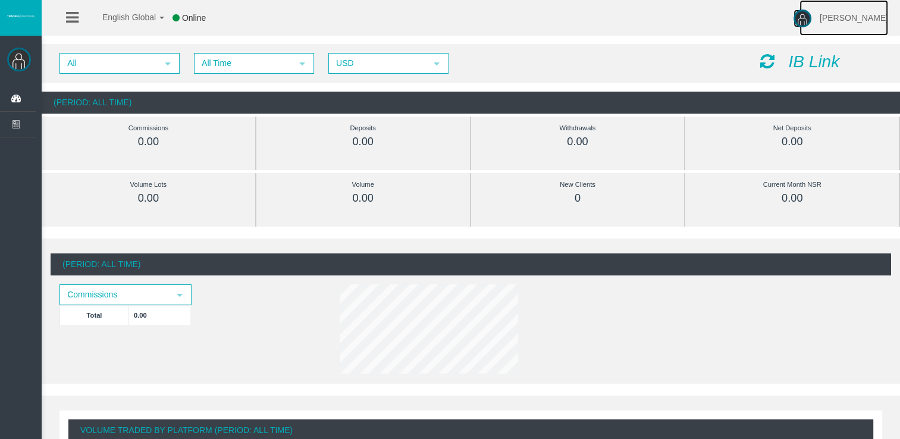
click at [831, 23] on link "[PERSON_NAME]" at bounding box center [843, 18] width 89 height 36
click at [652, 38] on div "All select All Time select 5 USD select USD IB Link (Period: All Time) Commissi…" at bounding box center [471, 78] width 858 height 81
click at [805, 57] on icon "IB Link" at bounding box center [813, 61] width 51 height 18
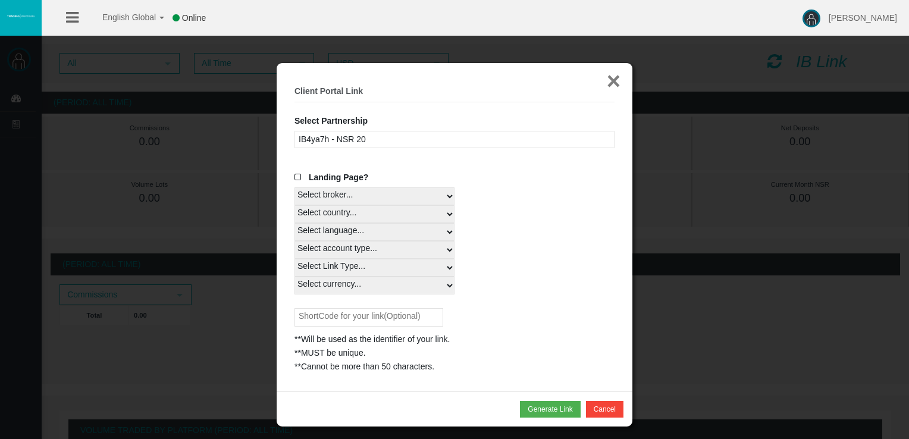
click at [609, 82] on button "×" at bounding box center [614, 81] width 14 height 24
